Goal: Task Accomplishment & Management: Complete application form

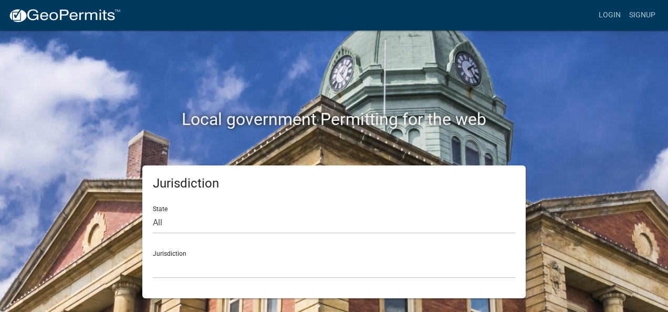
click at [407, 83] on div "Local government Permitting for the web" at bounding box center [334, 97] width 598 height 134
click at [614, 17] on link "Login" at bounding box center [609, 15] width 30 height 20
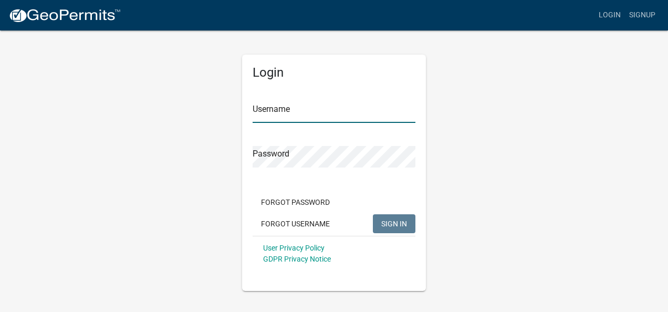
type input "[EMAIL_ADDRESS][DOMAIN_NAME]"
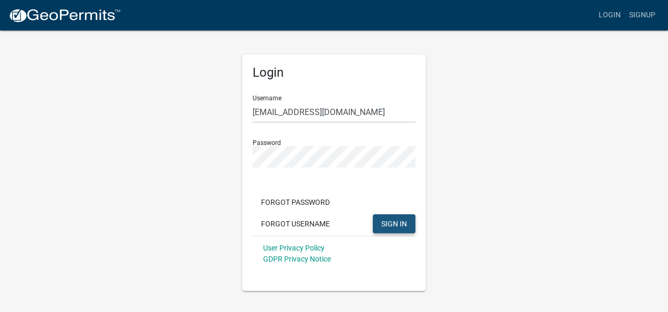
click at [400, 222] on span "SIGN IN" at bounding box center [394, 223] width 26 height 8
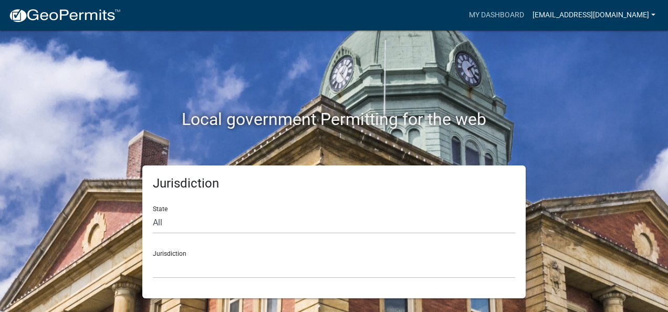
click at [561, 16] on link "[EMAIL_ADDRESS][DOMAIN_NAME]" at bounding box center [593, 15] width 131 height 20
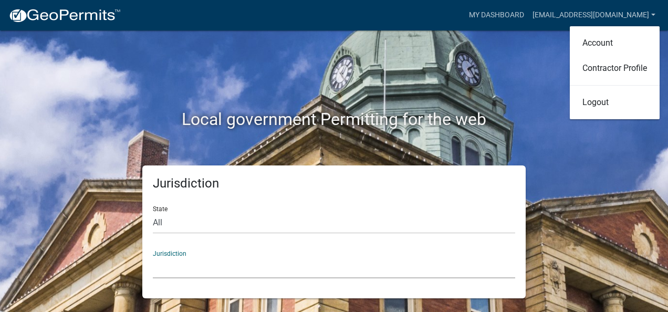
click at [314, 267] on select "[GEOGRAPHIC_DATA], [US_STATE] [GEOGRAPHIC_DATA], [US_STATE][PERSON_NAME][GEOGRA…" at bounding box center [334, 268] width 362 height 22
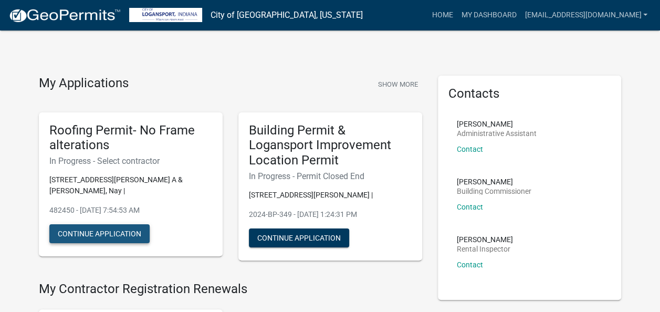
click at [80, 224] on button "Continue Application" at bounding box center [99, 233] width 100 height 19
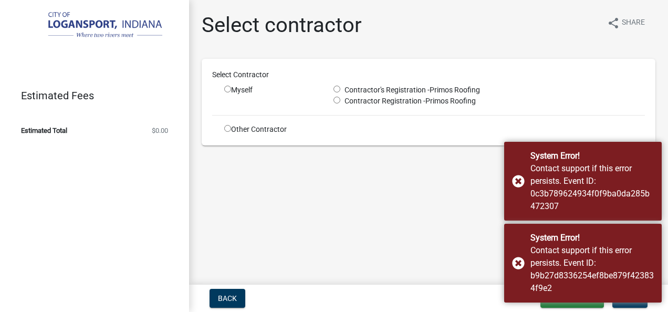
click at [236, 92] on div "Myself" at bounding box center [270, 90] width 93 height 11
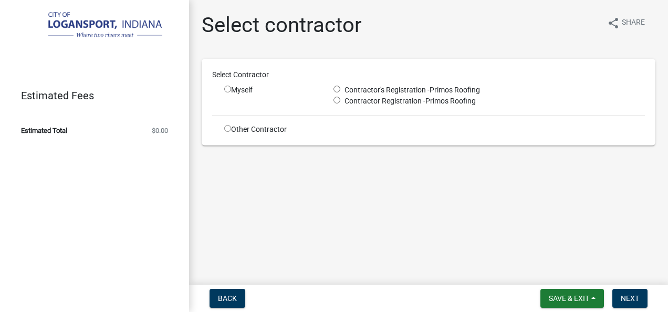
click at [227, 90] on input "radio" at bounding box center [227, 89] width 7 height 7
radio input "true"
click at [337, 88] on input "radio" at bounding box center [336, 89] width 7 height 7
radio input "true"
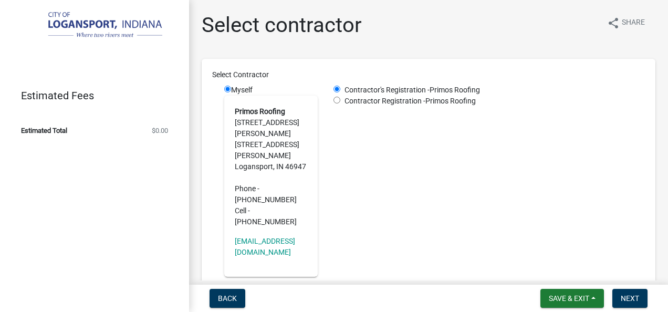
click at [340, 101] on span "Contractor Registration -" at bounding box center [382, 101] width 85 height 8
click at [333, 101] on input "radio" at bounding box center [336, 100] width 7 height 7
radio input "true"
click at [336, 88] on input "radio" at bounding box center [336, 89] width 7 height 7
click at [335, 102] on input "radio" at bounding box center [336, 100] width 7 height 7
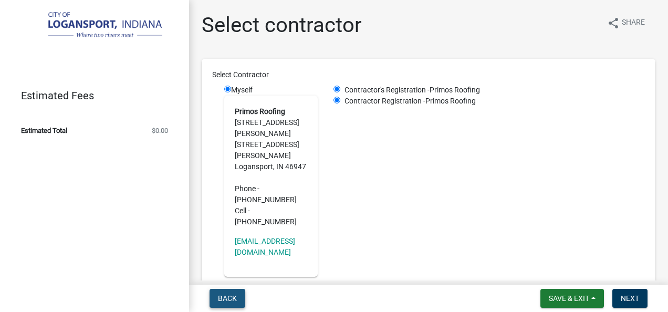
click at [227, 298] on span "Back" at bounding box center [227, 298] width 19 height 8
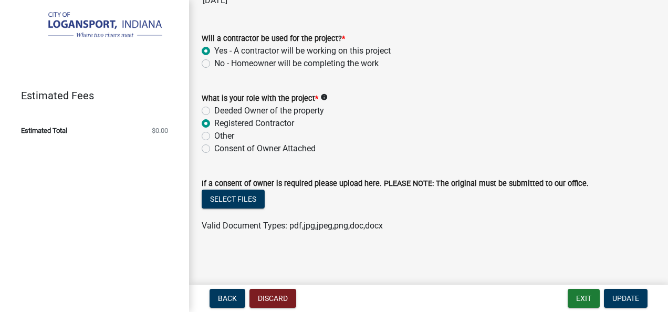
scroll to position [98, 0]
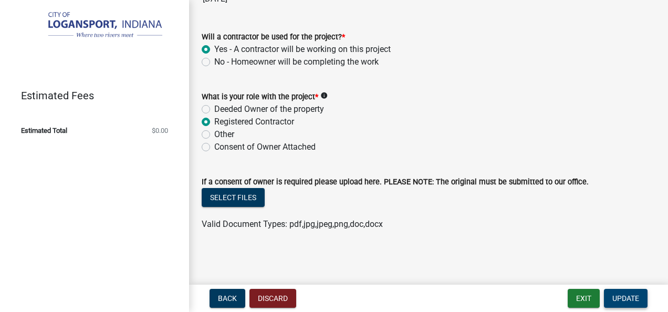
click at [623, 299] on span "Update" at bounding box center [625, 298] width 27 height 8
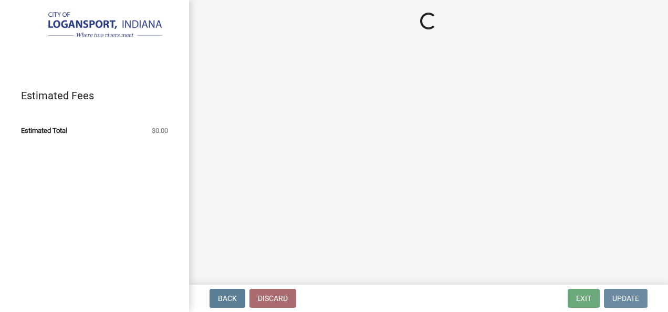
scroll to position [0, 0]
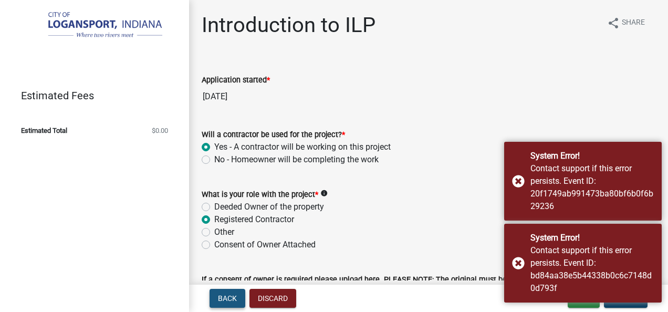
click at [230, 307] on button "Back" at bounding box center [227, 298] width 36 height 19
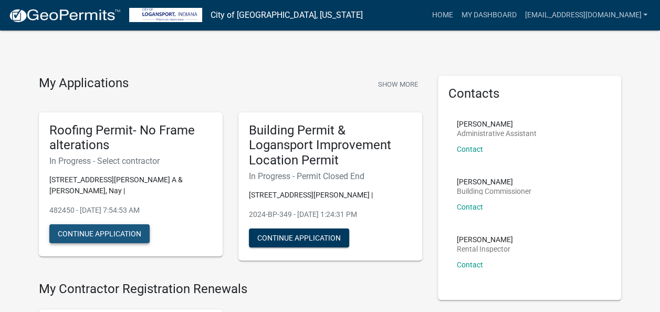
click at [115, 224] on button "Continue Application" at bounding box center [99, 233] width 100 height 19
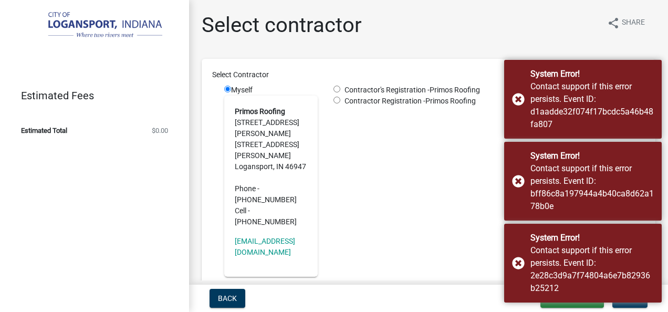
click at [337, 92] on input "radio" at bounding box center [336, 89] width 7 height 7
radio input "true"
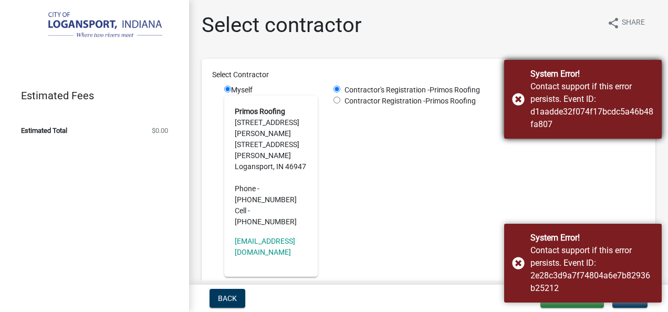
click at [515, 100] on body "Internet Explorer does NOT work with GeoPermits. Get a new browser for more sec…" at bounding box center [334, 156] width 668 height 312
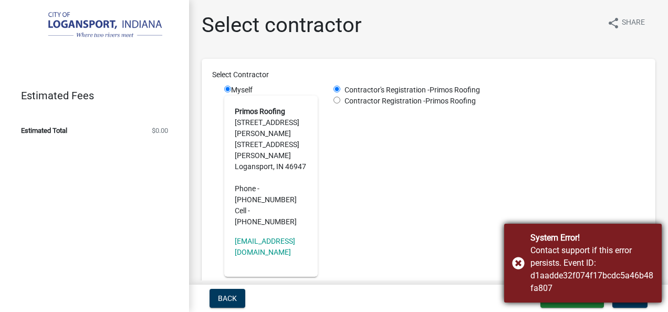
click at [519, 260] on div "System Error! Contact support if this error persists. Event ID: d1aadde32f074f1…" at bounding box center [582, 263] width 157 height 79
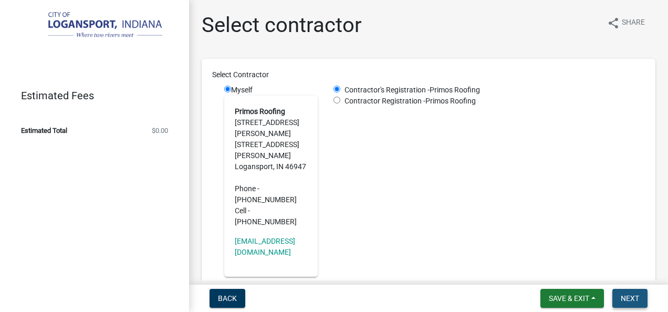
click at [630, 300] on span "Next" at bounding box center [629, 298] width 18 height 8
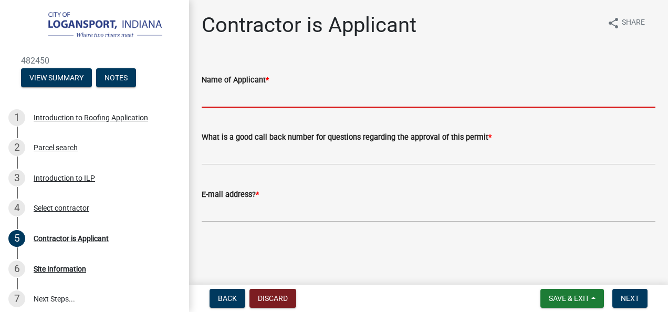
click at [374, 101] on input "Name of Applicant *" at bounding box center [429, 97] width 454 height 22
type input "[PERSON_NAME]"
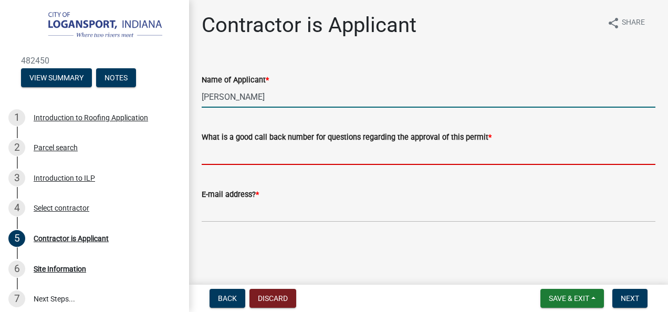
type input "5747212081"
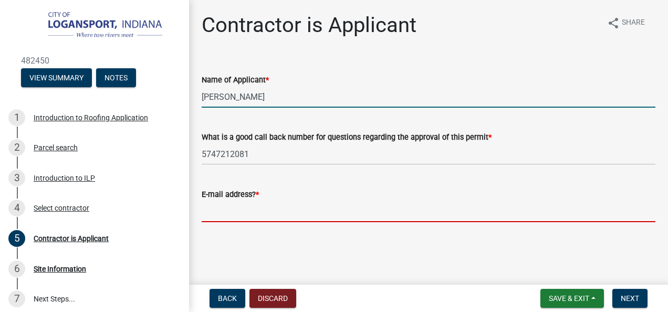
type input "[EMAIL_ADDRESS][DOMAIN_NAME]"
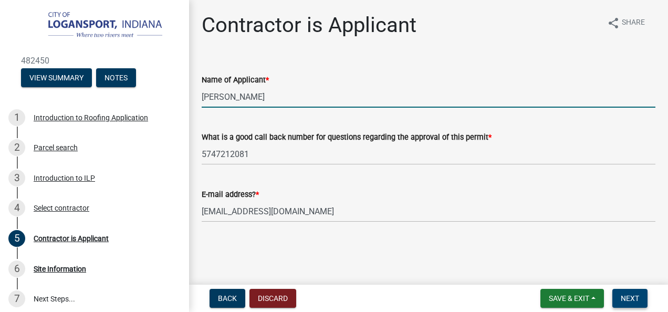
click at [634, 300] on span "Next" at bounding box center [629, 298] width 18 height 8
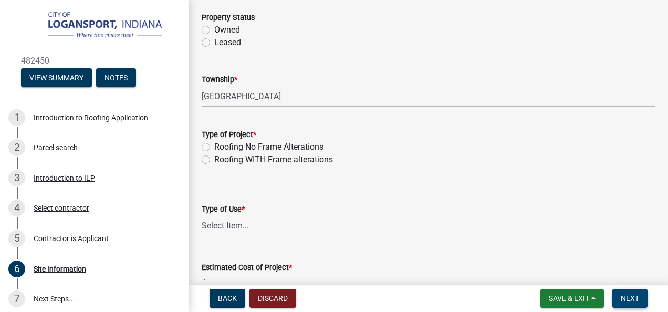
scroll to position [86, 0]
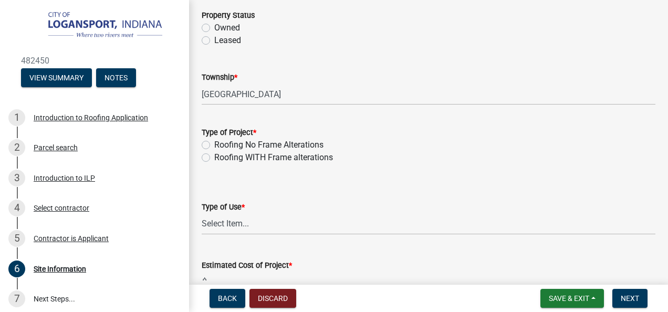
click at [319, 145] on label "Roofing No Frame Alterations" at bounding box center [268, 145] width 109 height 13
click at [221, 145] on input "Roofing No Frame Alterations" at bounding box center [217, 142] width 7 height 7
radio input "true"
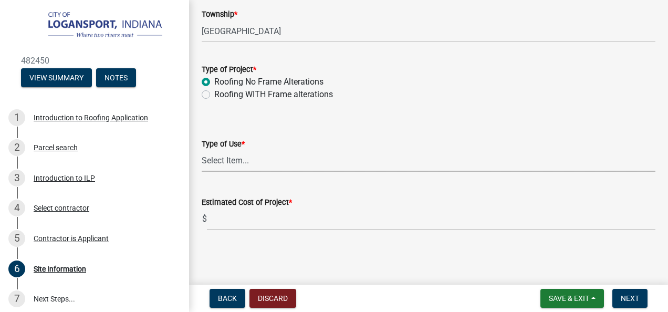
click at [559, 165] on select "Select Item... Residential Commercial/Industrial Agricultural Public/Semi Public" at bounding box center [429, 161] width 454 height 22
click at [202, 150] on select "Select Item... Residential Commercial/Industrial Agricultural Public/Semi Public" at bounding box center [429, 161] width 454 height 22
select select "62802869-e470-474a-8a4c-8dbe1ccdd5ac"
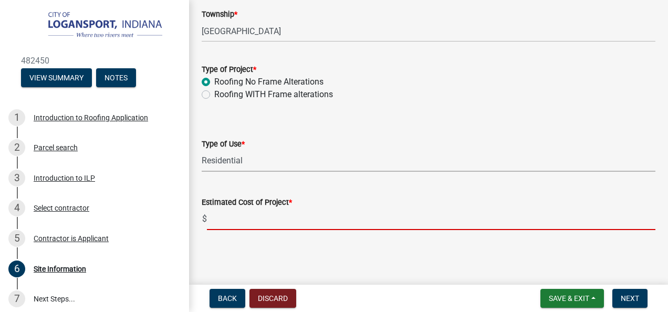
click at [628, 224] on input "text" at bounding box center [431, 219] width 448 height 22
click at [413, 135] on form "Type of Use * Select Item... Residential Commercial/Industrial Agricultural Pub…" at bounding box center [429, 148] width 454 height 47
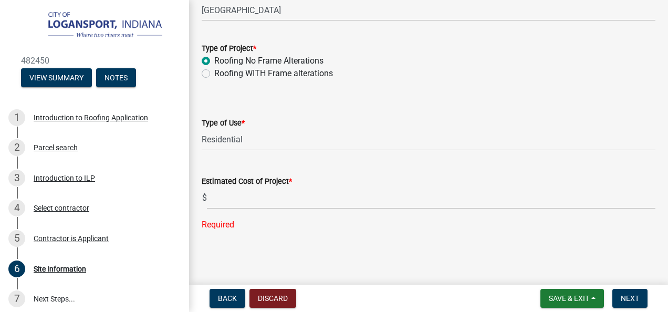
scroll to position [160, 0]
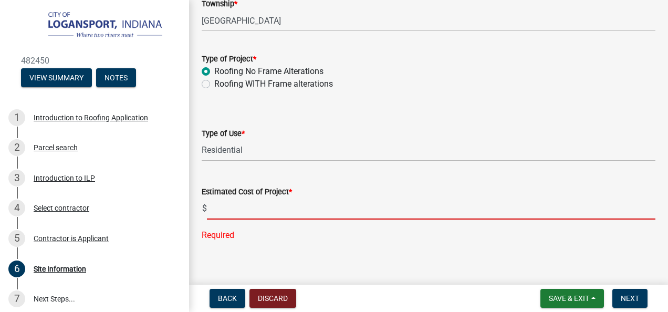
click at [290, 217] on input "text" at bounding box center [431, 209] width 448 height 22
click at [286, 205] on input "text" at bounding box center [431, 209] width 448 height 22
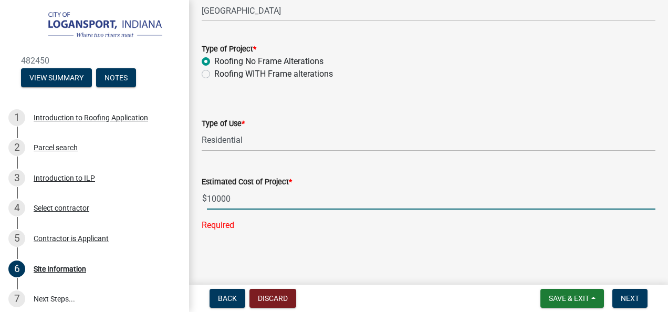
scroll to position [149, 0]
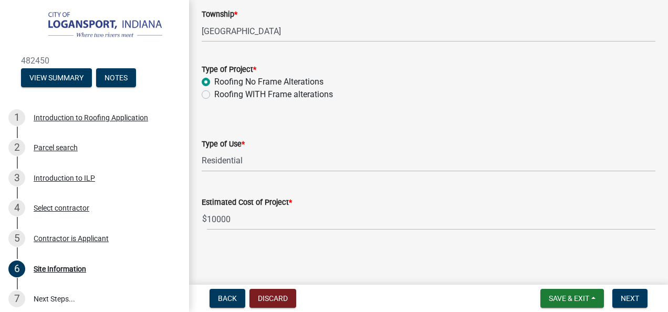
click at [325, 166] on wm-data-entity-input-list "General Project Information Property Status Owned Leased Township * EEL TOWNSHI…" at bounding box center [429, 75] width 454 height 330
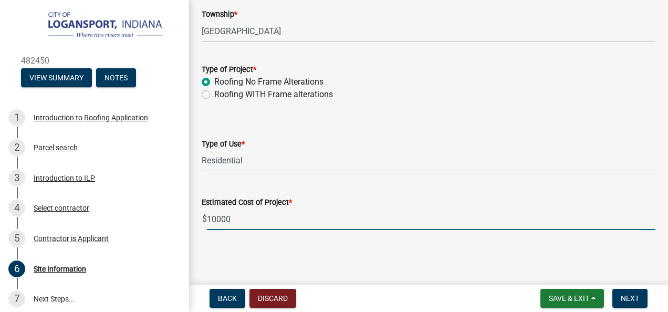
click at [217, 221] on input "10000" at bounding box center [431, 219] width 448 height 22
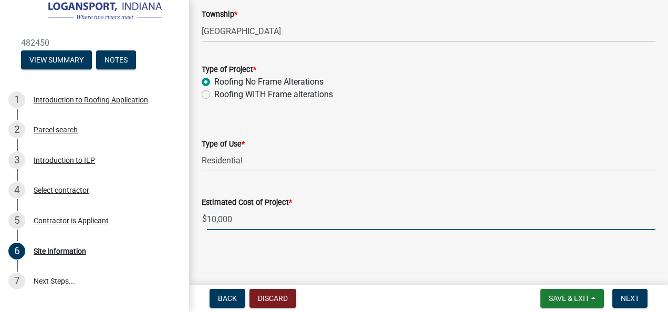
scroll to position [20, 0]
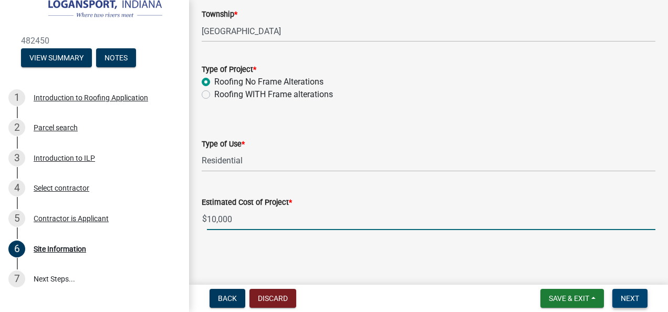
type input "10000"
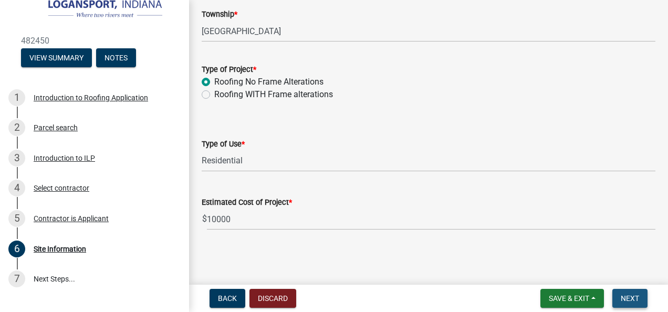
click at [627, 297] on span "Next" at bounding box center [629, 298] width 18 height 8
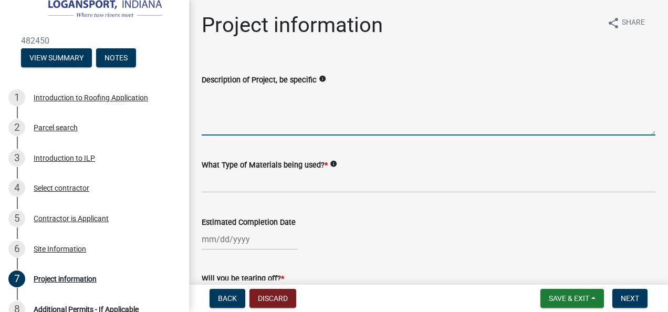
click at [272, 126] on textarea "Description of Project, be specific" at bounding box center [429, 110] width 454 height 49
type textarea "complete tear off and install new shingle"
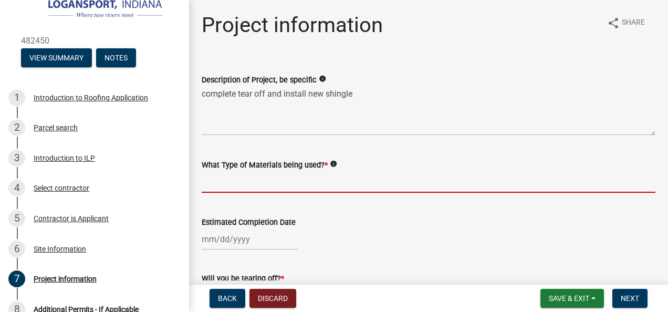
click at [265, 184] on input "What Type of Materials being used? *" at bounding box center [429, 182] width 454 height 22
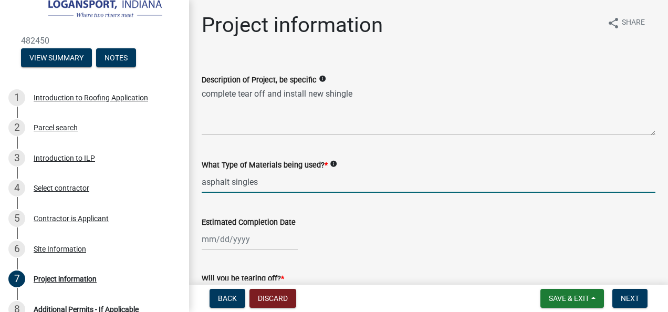
type input "asphalt singles"
select select "9"
select select "2025"
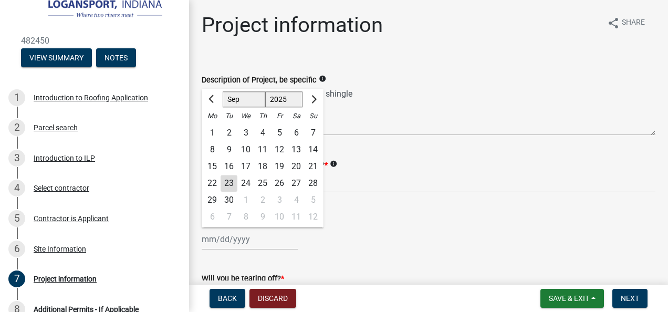
click at [254, 243] on input "Estimated Completion Date" at bounding box center [250, 239] width 96 height 22
click at [280, 197] on div "3" at bounding box center [279, 200] width 17 height 17
type input "[DATE]"
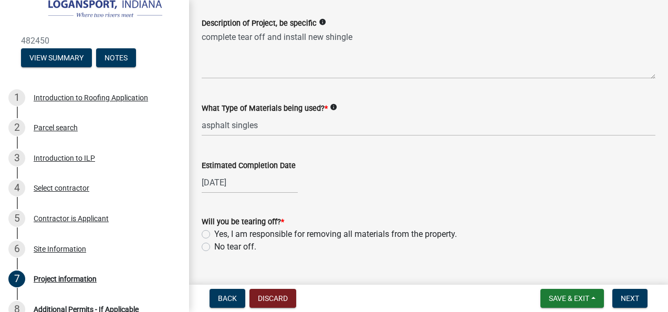
scroll to position [80, 0]
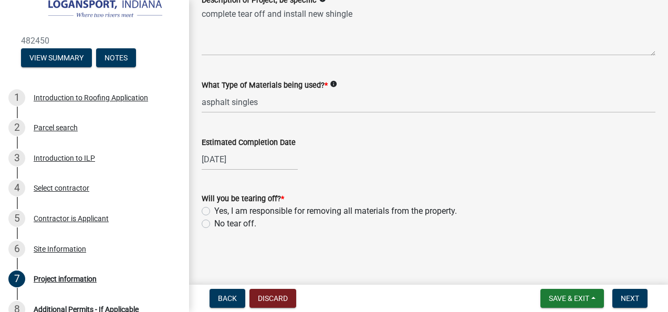
click at [214, 210] on label "Yes, I am responsible for removing all materials from the property." at bounding box center [335, 211] width 243 height 13
click at [214, 210] on input "Yes, I am responsible for removing all materials from the property." at bounding box center [217, 208] width 7 height 7
radio input "true"
click at [631, 294] on span "Next" at bounding box center [629, 298] width 18 height 8
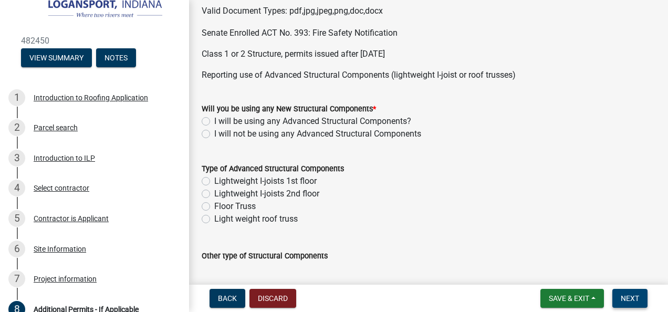
scroll to position [110, 0]
click at [214, 132] on label "I will not be using any Advanced Structural Components" at bounding box center [317, 133] width 207 height 13
click at [214, 132] on input "I will not be using any Advanced Structural Components" at bounding box center [217, 130] width 7 height 7
radio input "true"
click at [214, 132] on label "I will not be using any Advanced Structural Components" at bounding box center [317, 133] width 207 height 13
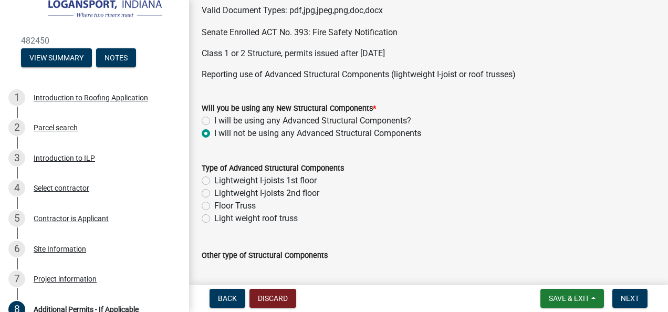
click at [214, 132] on input "I will not be using any Advanced Structural Components" at bounding box center [217, 130] width 7 height 7
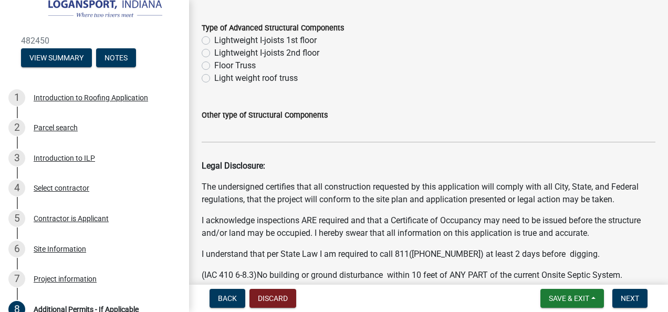
scroll to position [259, 0]
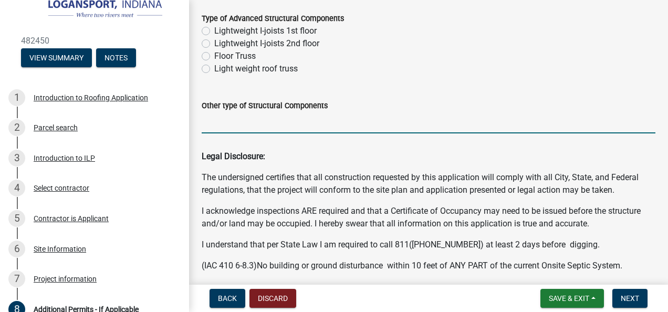
click at [207, 132] on input "Other type of Structural Components" at bounding box center [429, 123] width 454 height 22
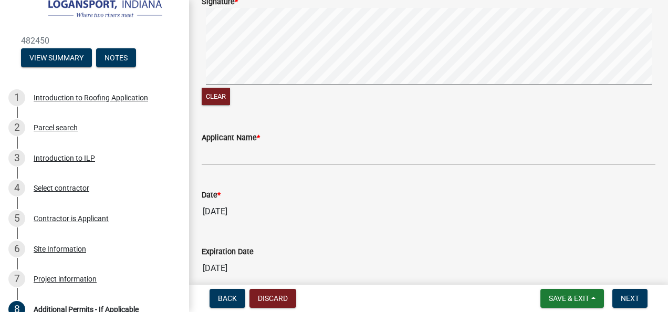
scroll to position [612, 0]
click at [234, 141] on label "Applicant Name *" at bounding box center [231, 137] width 58 height 7
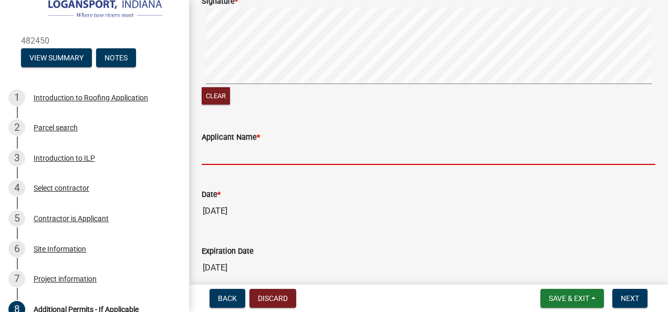
click at [234, 143] on input "Applicant Name *" at bounding box center [429, 154] width 454 height 22
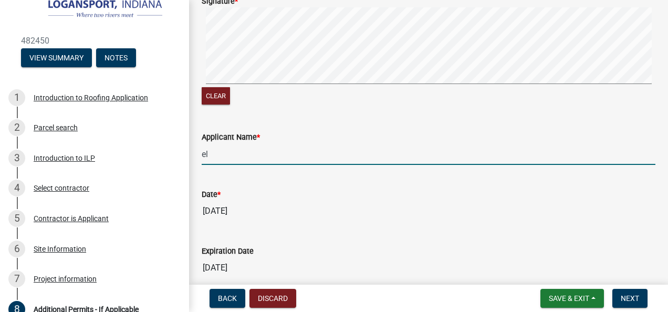
type input "e"
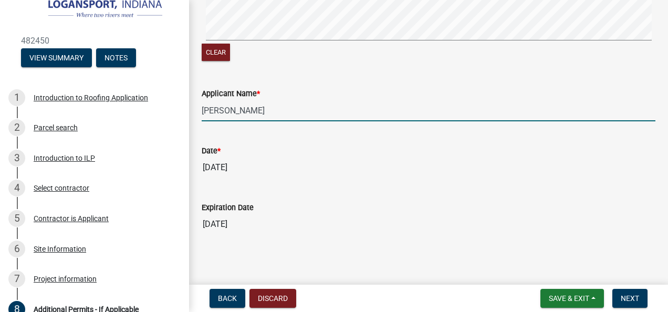
scroll to position [659, 0]
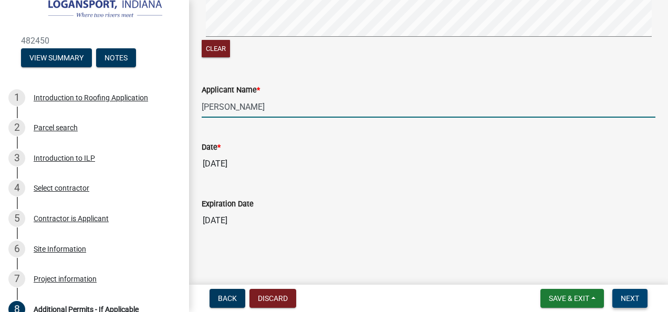
type input "[PERSON_NAME]"
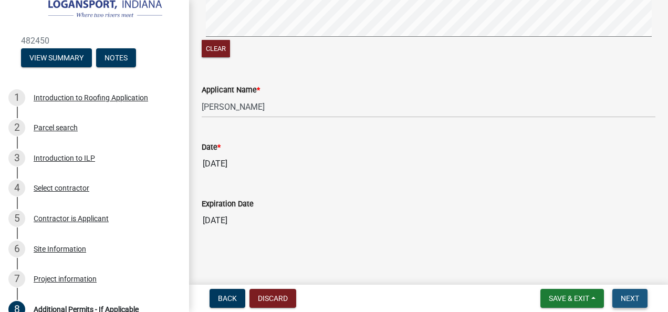
click at [629, 299] on span "Next" at bounding box center [629, 298] width 18 height 8
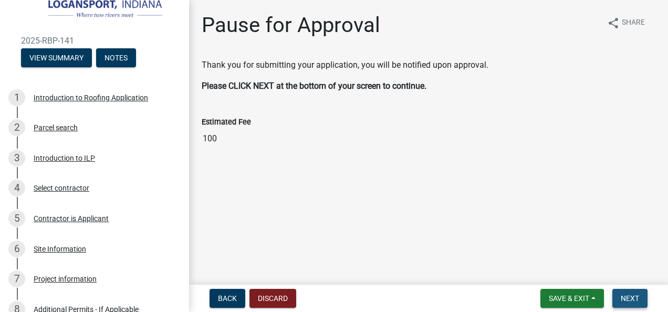
click at [629, 299] on span "Next" at bounding box center [629, 298] width 18 height 8
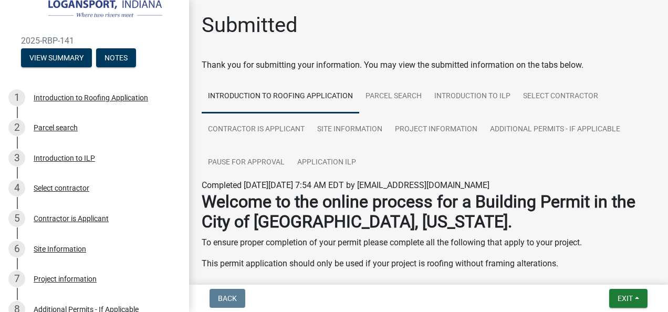
scroll to position [72, 0]
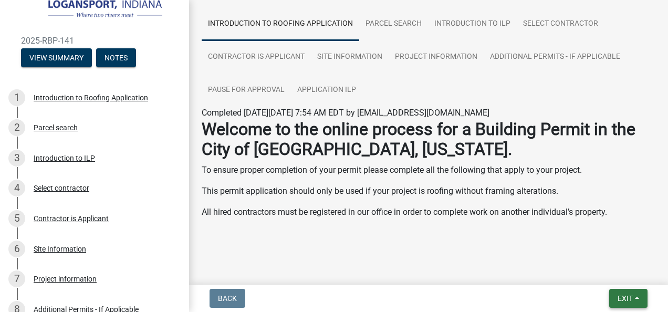
click at [626, 291] on button "Exit" at bounding box center [628, 298] width 38 height 19
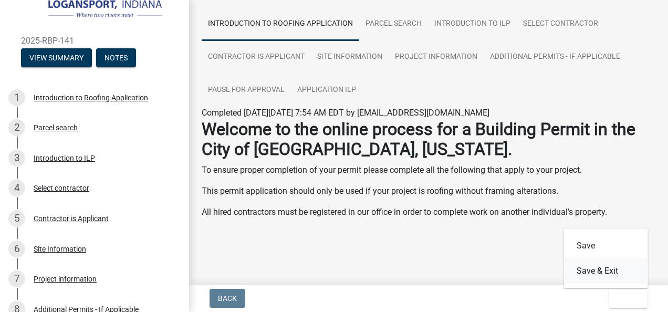
click at [617, 270] on button "Save & Exit" at bounding box center [606, 270] width 84 height 25
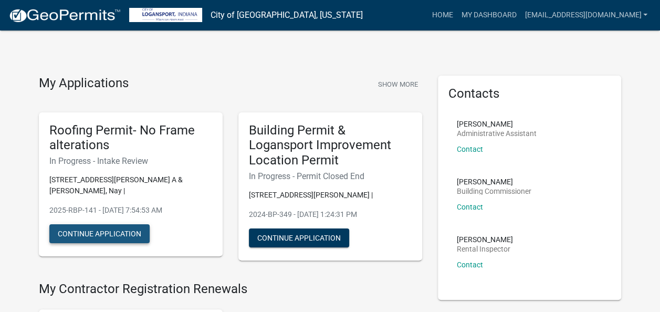
click at [129, 224] on button "Continue Application" at bounding box center [99, 233] width 100 height 19
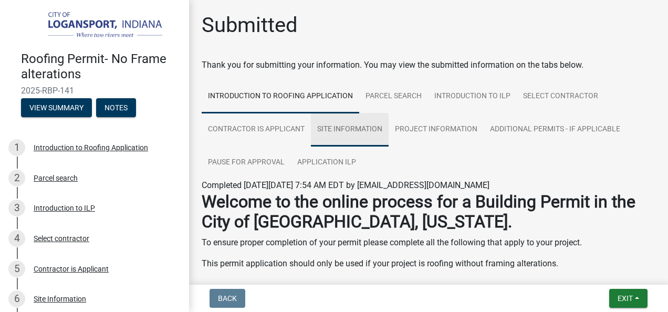
click at [362, 128] on link "Site Information" at bounding box center [350, 130] width 78 height 34
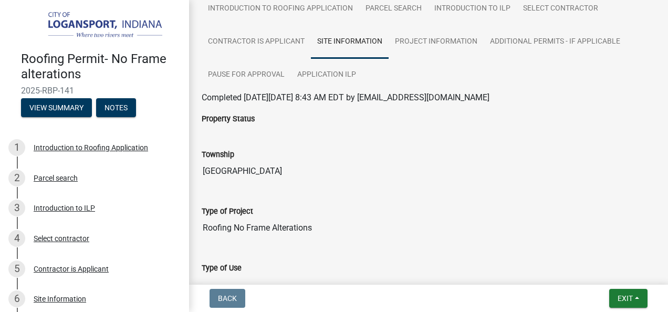
scroll to position [87, 0]
click at [452, 40] on link "Project information" at bounding box center [435, 43] width 95 height 34
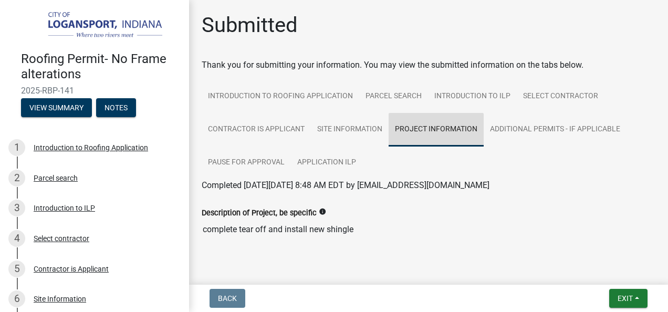
click at [507, 226] on textarea "complete tear off and install new shingle" at bounding box center [429, 254] width 454 height 71
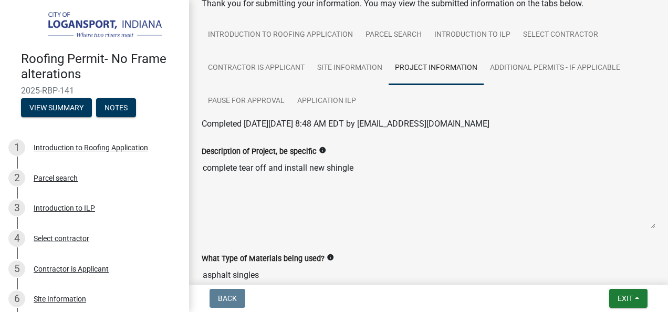
scroll to position [49, 0]
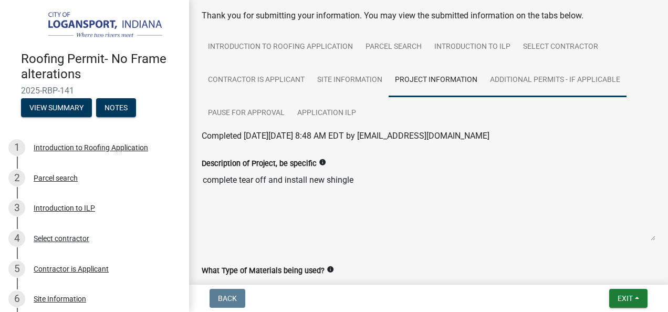
click at [555, 87] on link "Additional Permits - If Applicable" at bounding box center [554, 81] width 143 height 34
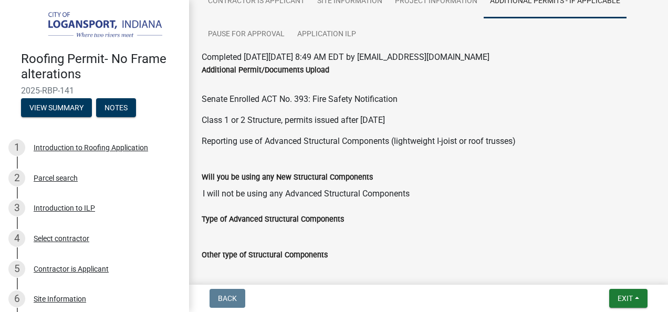
scroll to position [147, 0]
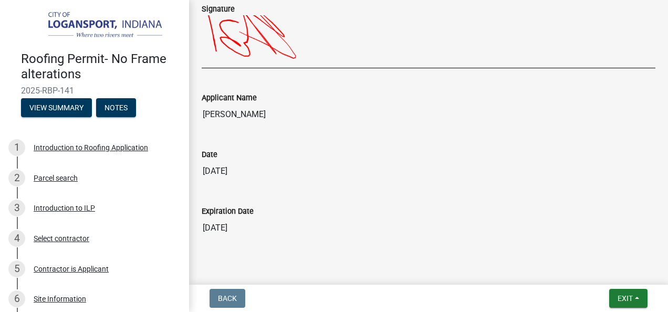
click at [434, 190] on div "Expiration Date [DATE]" at bounding box center [429, 214] width 454 height 48
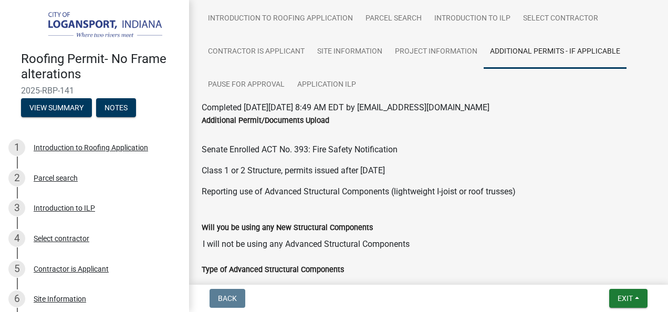
scroll to position [14, 0]
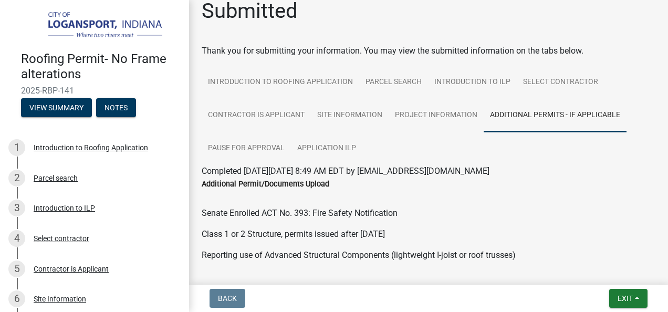
click at [419, 211] on p "Senate Enrolled ACT No. 393: Fire Safety Notification" at bounding box center [429, 213] width 454 height 13
click at [258, 143] on link "Pause for Approval" at bounding box center [246, 149] width 89 height 34
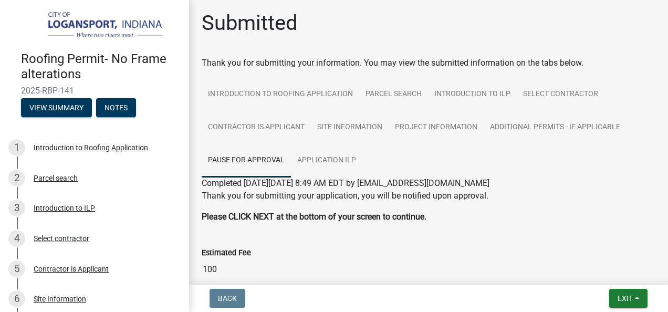
scroll to position [0, 0]
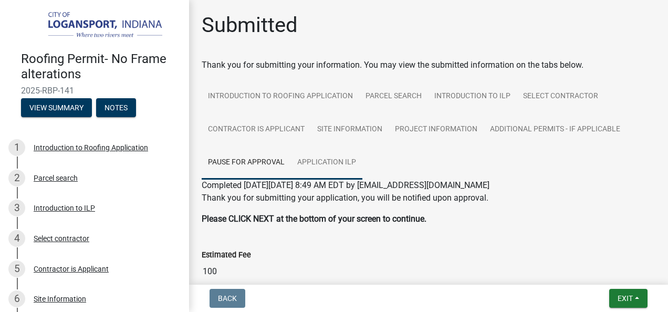
click at [343, 165] on link "Application ILP" at bounding box center [326, 163] width 71 height 34
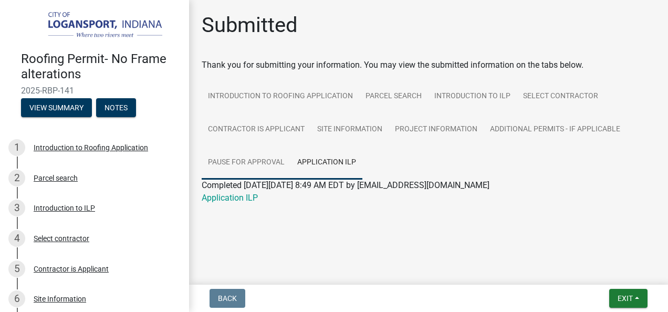
click at [275, 166] on link "Pause for Approval" at bounding box center [246, 163] width 89 height 34
